Goal: Task Accomplishment & Management: Use online tool/utility

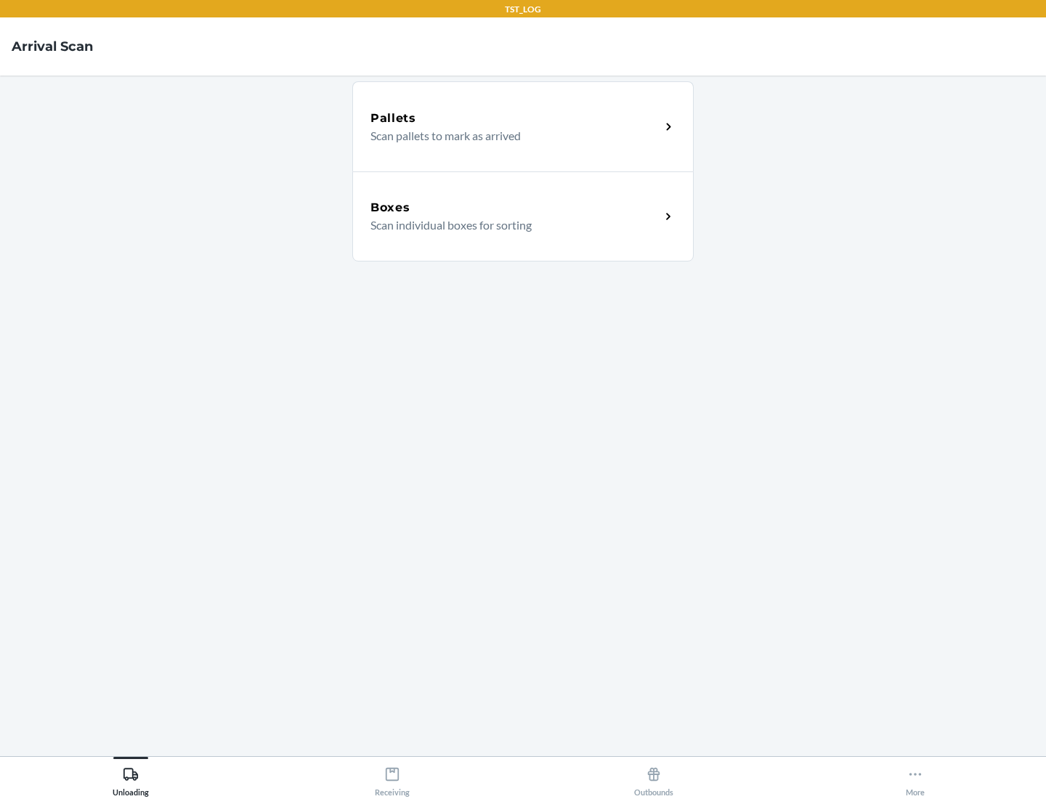
click at [515, 208] on div "Boxes" at bounding box center [515, 207] width 290 height 17
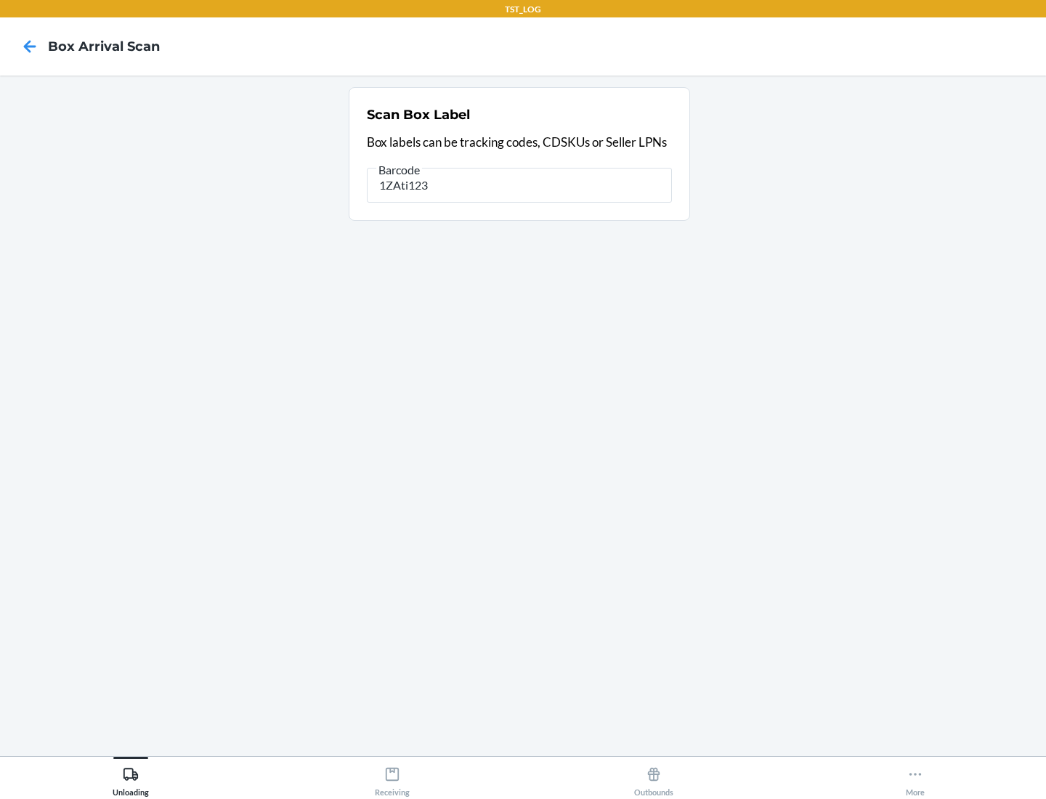
type input "1ZAti123"
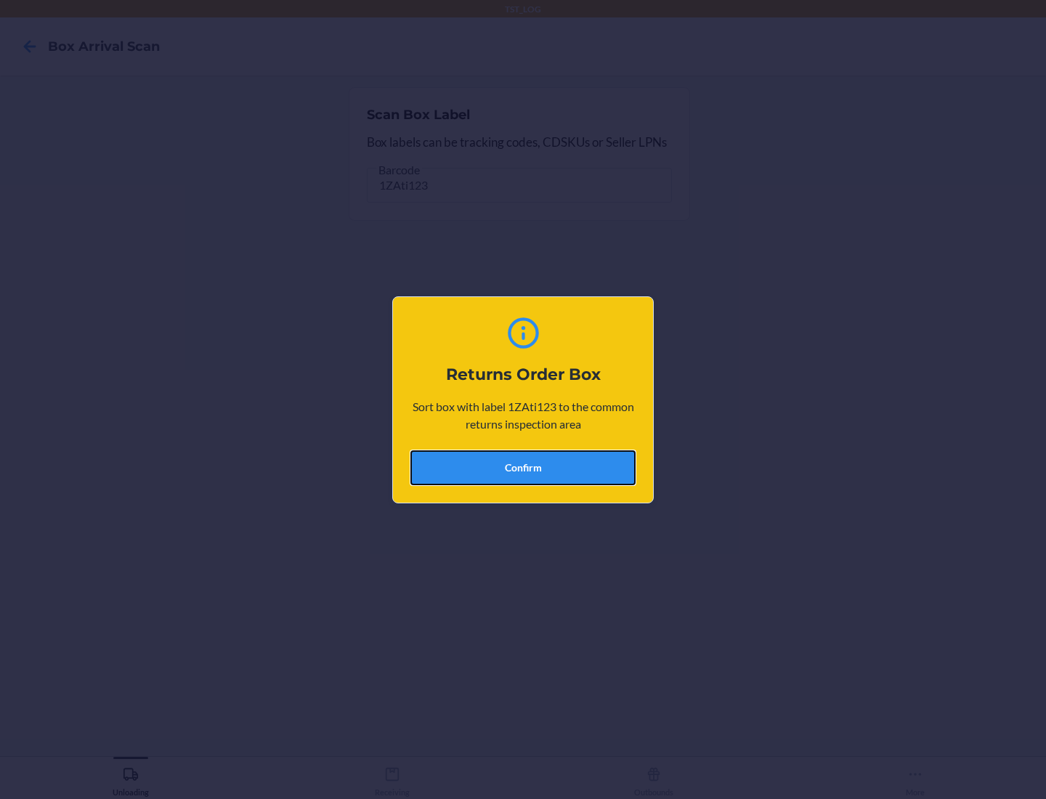
click at [523, 467] on button "Confirm" at bounding box center [522, 467] width 225 height 35
